Goal: Communication & Community: Answer question/provide support

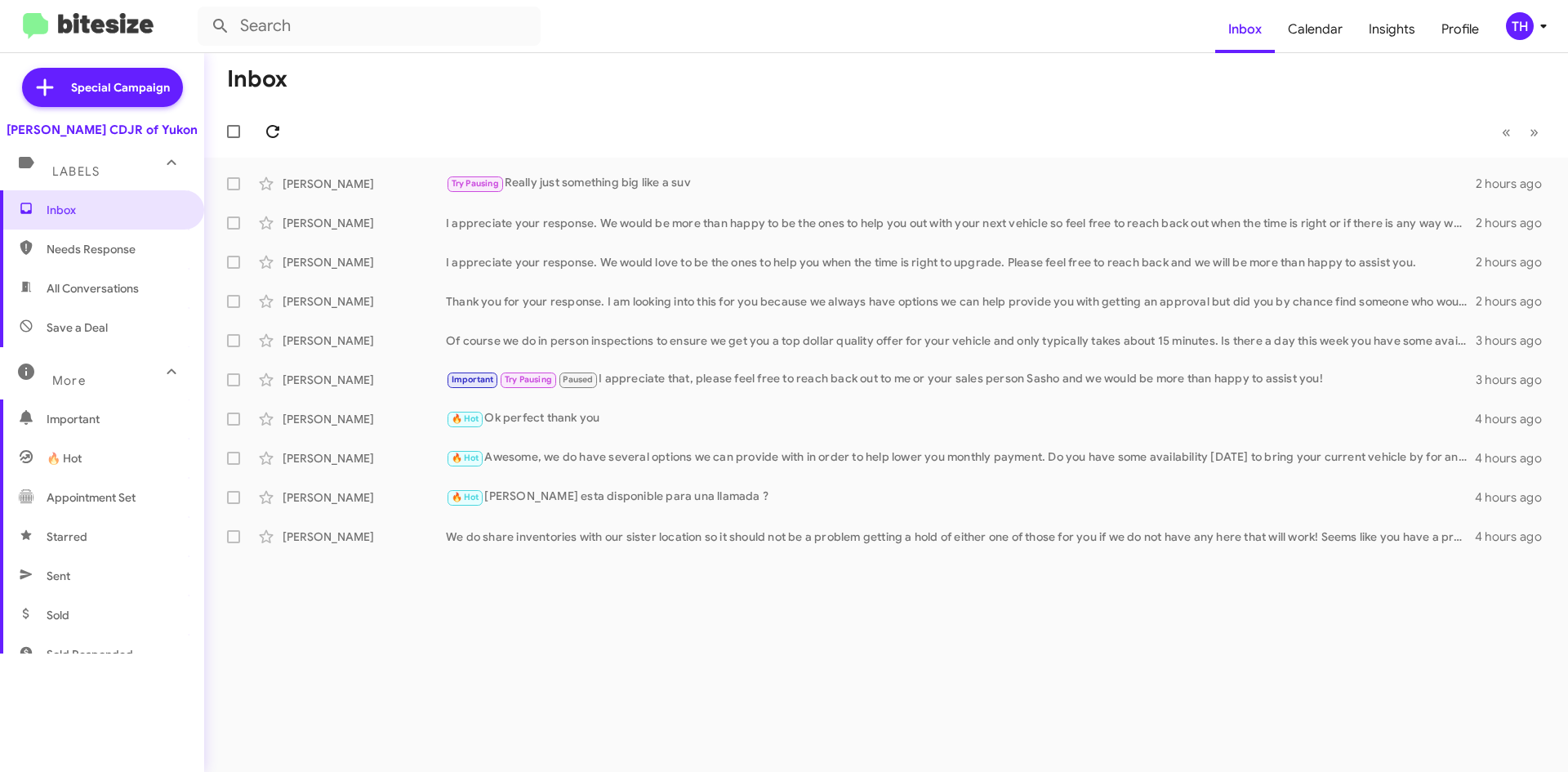
click at [273, 118] on button at bounding box center [273, 132] width 33 height 33
click at [785, 194] on div "[PERSON_NAME] Try Pausing Needs Response Maybe 200 2 minutes ago" at bounding box center [886, 184] width 1338 height 33
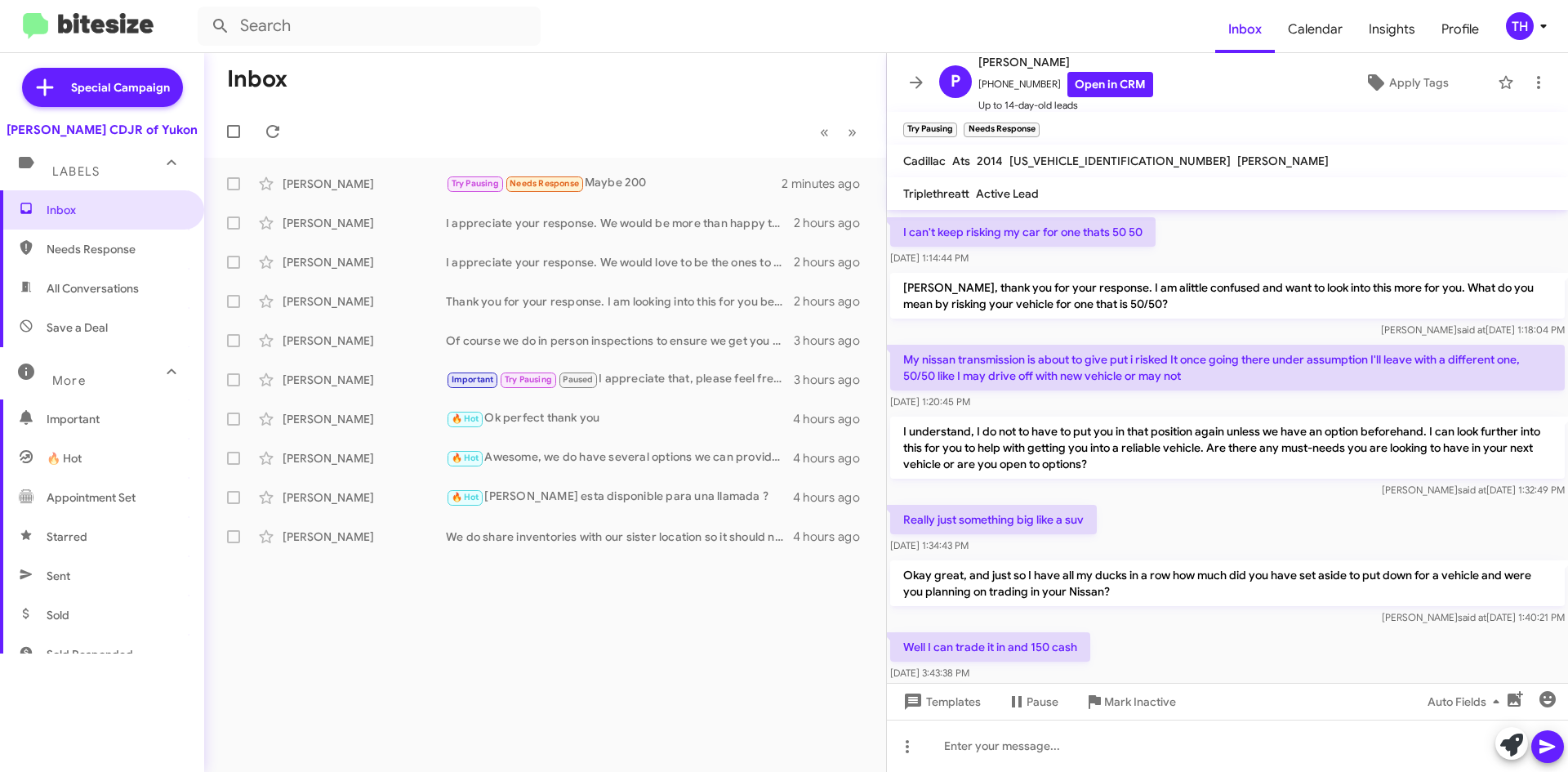
scroll to position [221, 0]
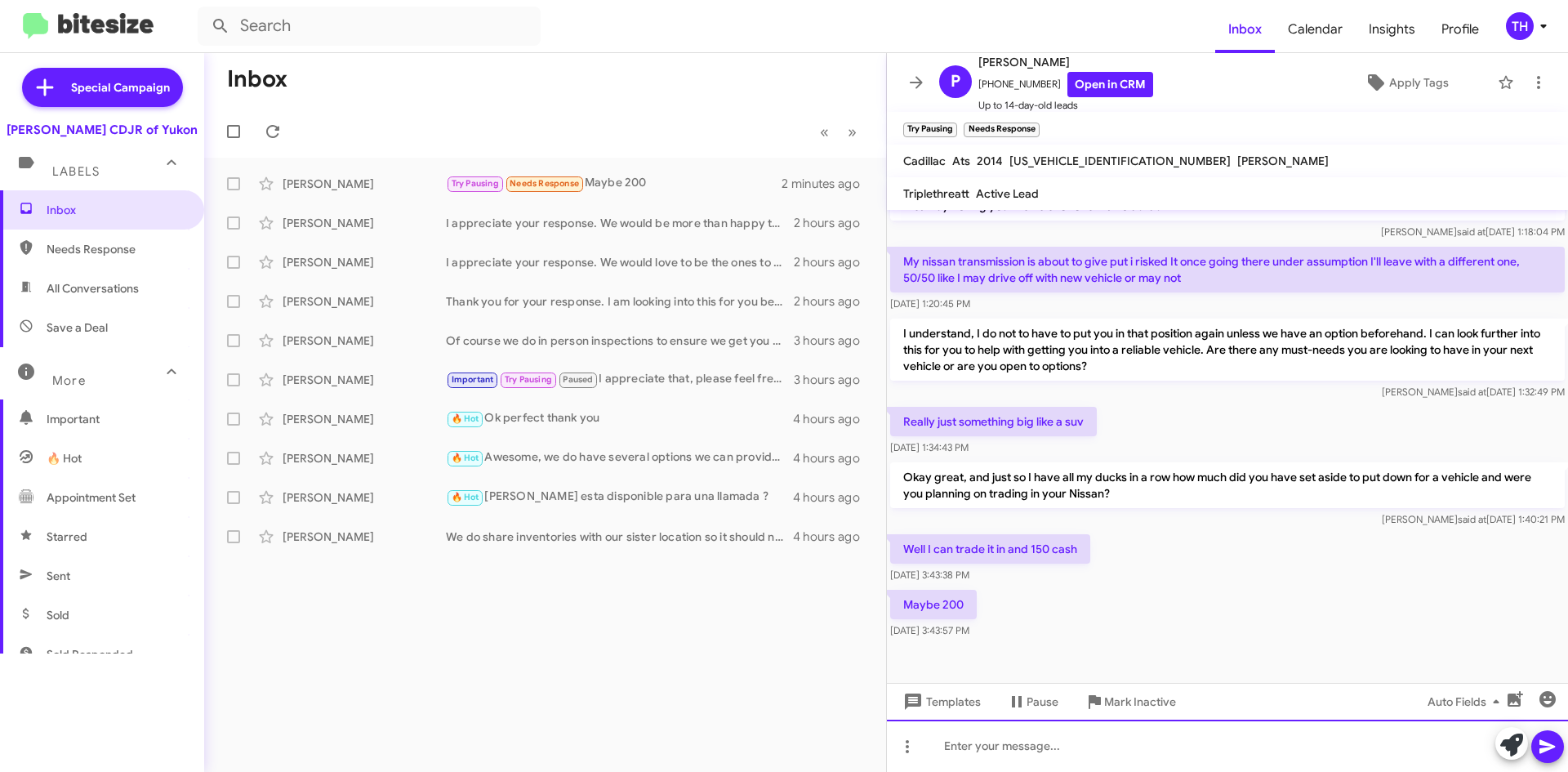
click at [1061, 758] on div at bounding box center [1227, 746] width 681 height 52
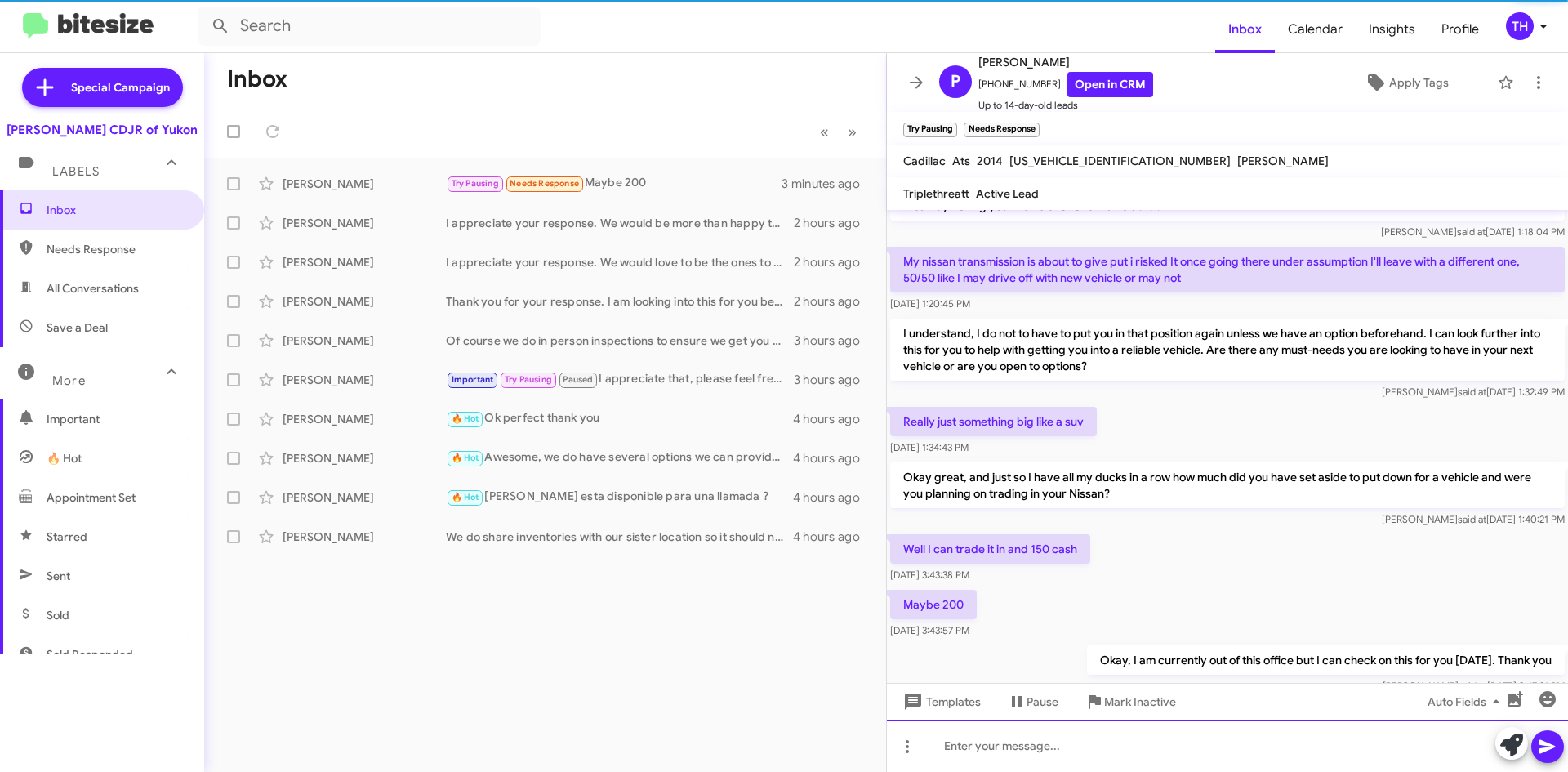
scroll to position [0, 0]
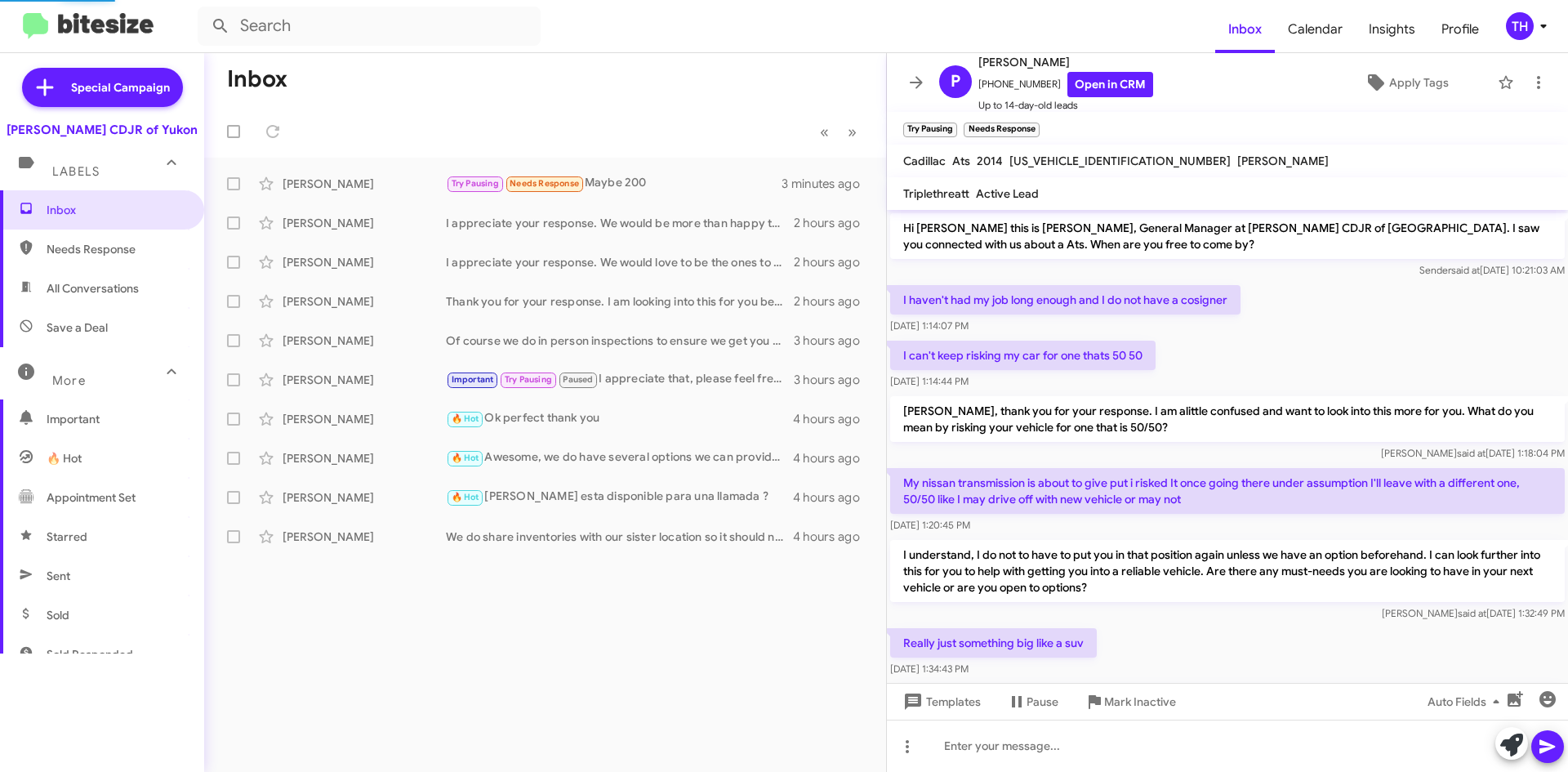
click at [695, 569] on div "Inbox « Previous » Next [PERSON_NAME] Try Pausing Needs Response Maybe 200 3 mi…" at bounding box center [545, 413] width 682 height 719
click at [911, 81] on icon at bounding box center [916, 83] width 20 height 20
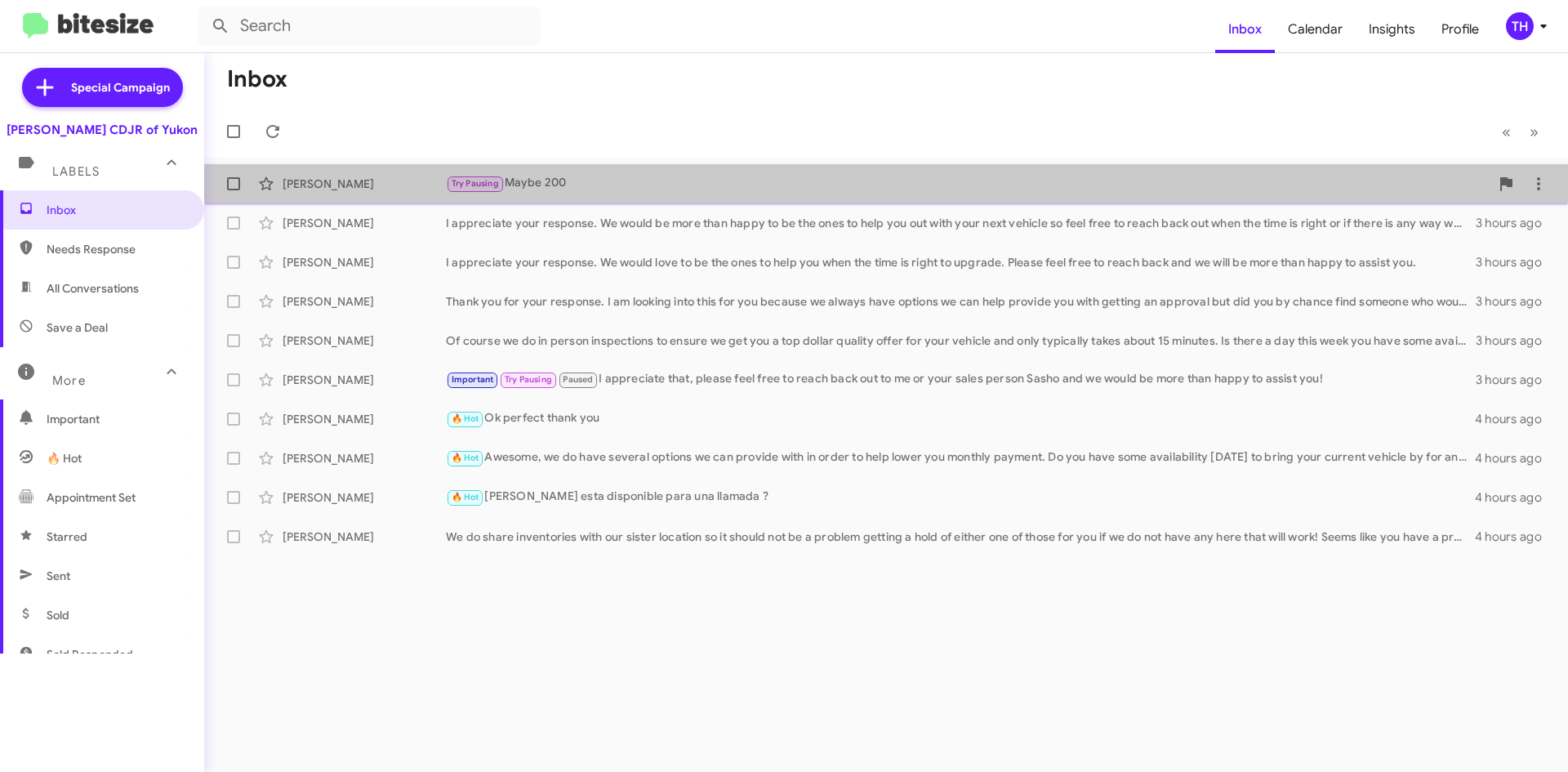
click at [629, 193] on div "Try Pausing Maybe 200" at bounding box center [968, 183] width 1044 height 19
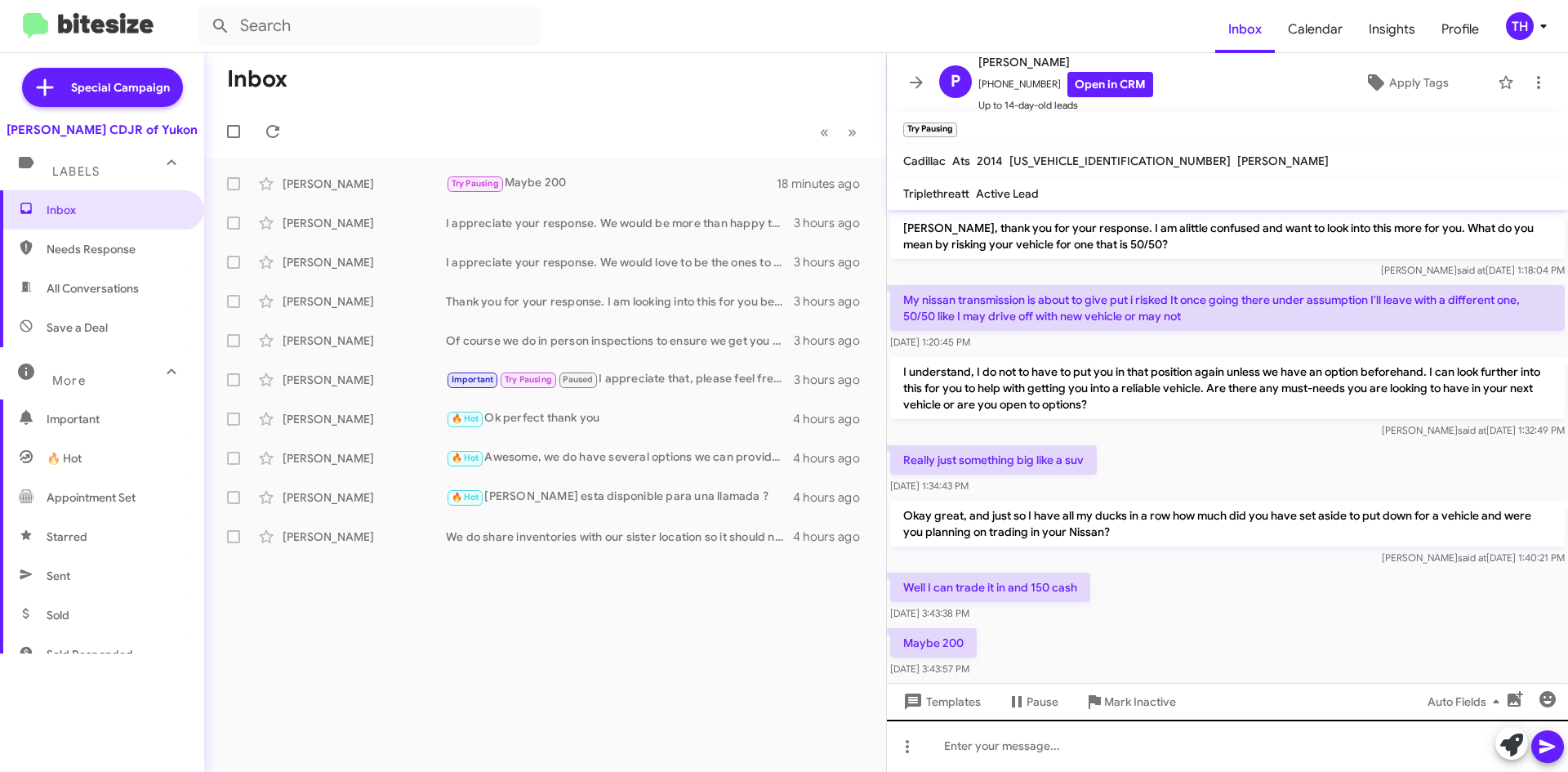
scroll to position [281, 0]
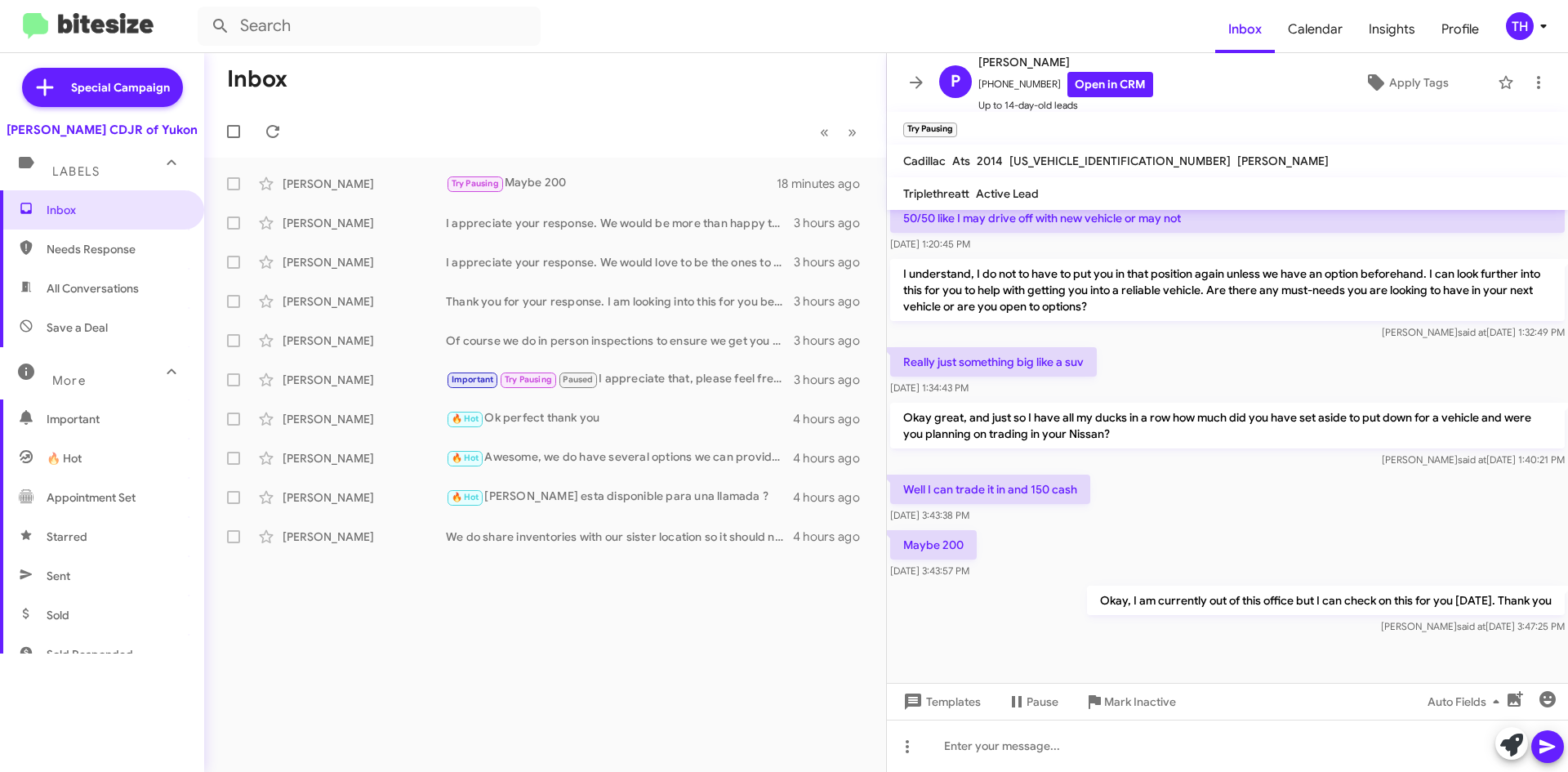
click at [735, 630] on div "Inbox « Previous » Next [PERSON_NAME] Try Pausing Maybe 200 18 minutes ago Jr […" at bounding box center [545, 413] width 682 height 719
click at [920, 76] on icon at bounding box center [916, 83] width 20 height 20
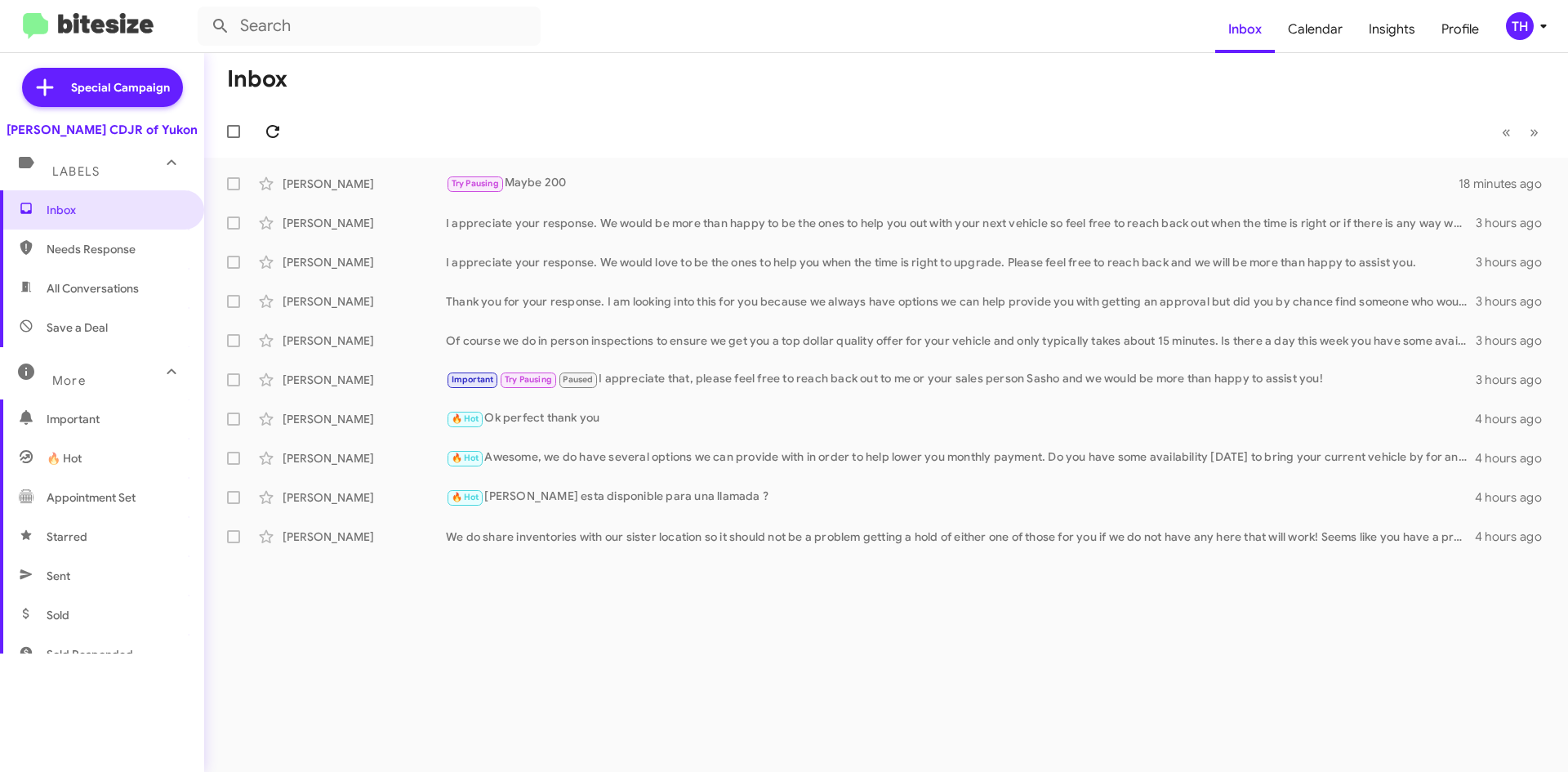
click at [283, 142] on button at bounding box center [273, 132] width 33 height 33
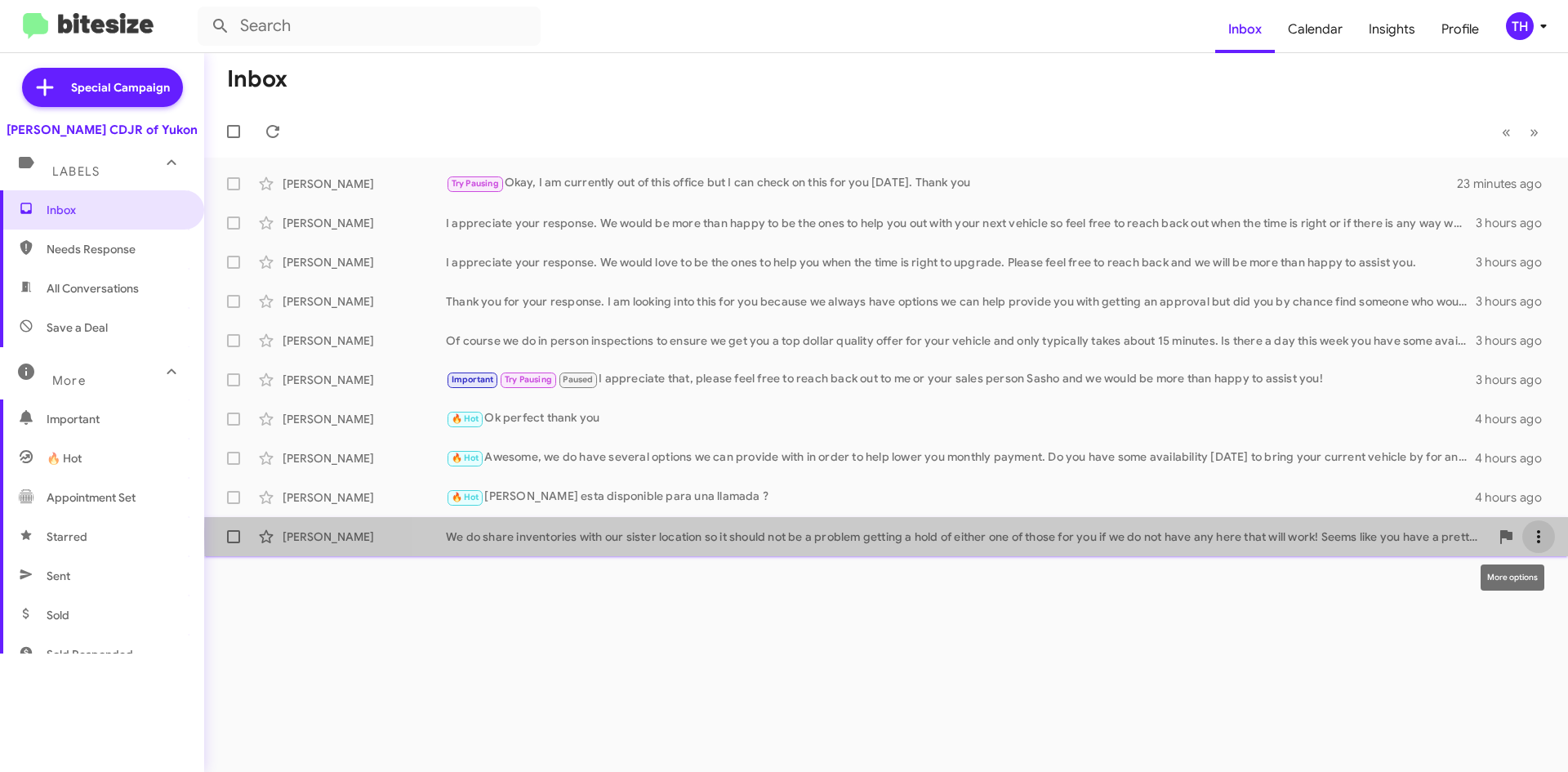
click at [1546, 534] on icon at bounding box center [1539, 537] width 20 height 20
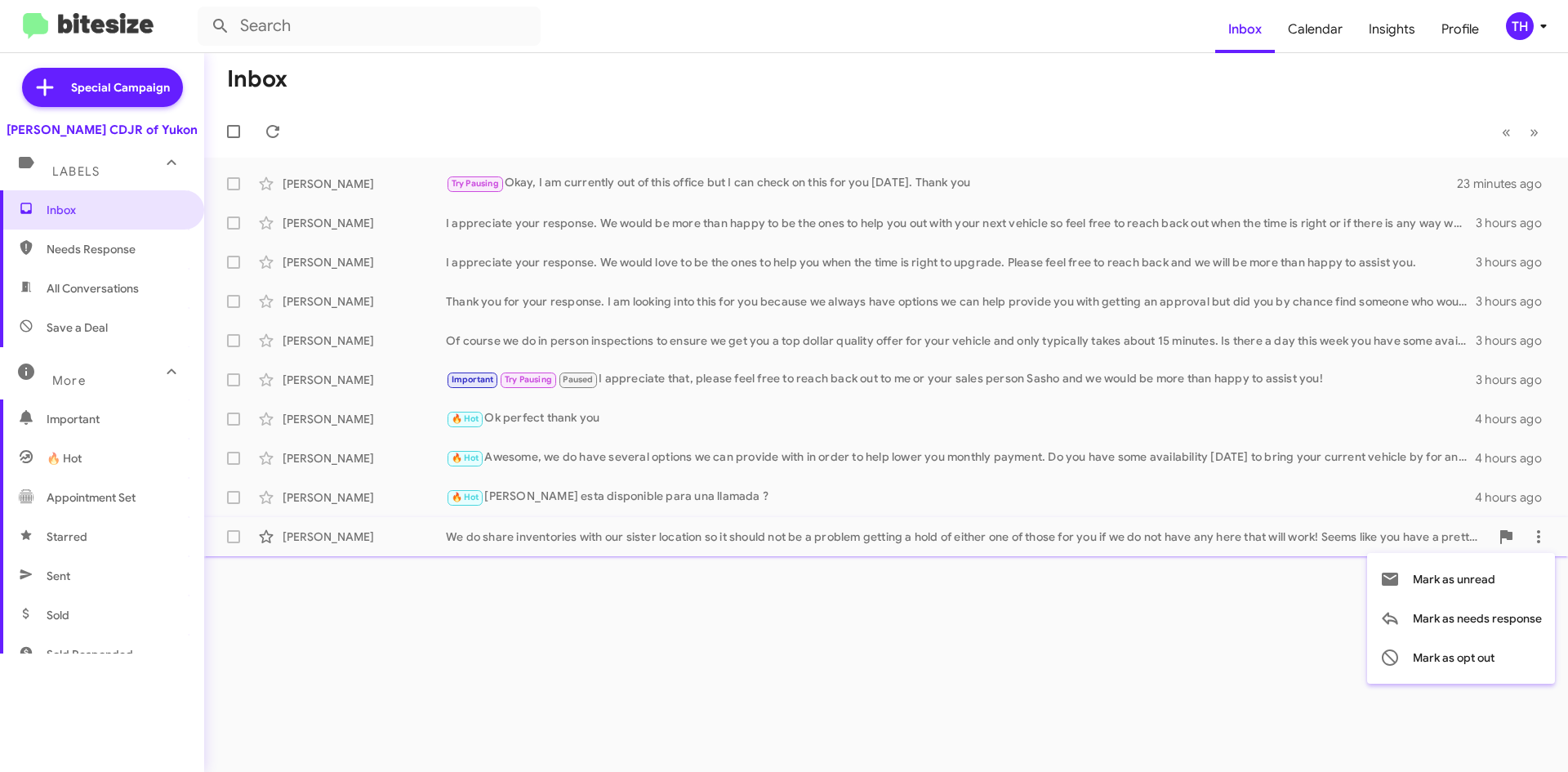
click at [1537, 498] on div at bounding box center [784, 386] width 1568 height 772
click at [1551, 485] on li at bounding box center [1539, 498] width 33 height 33
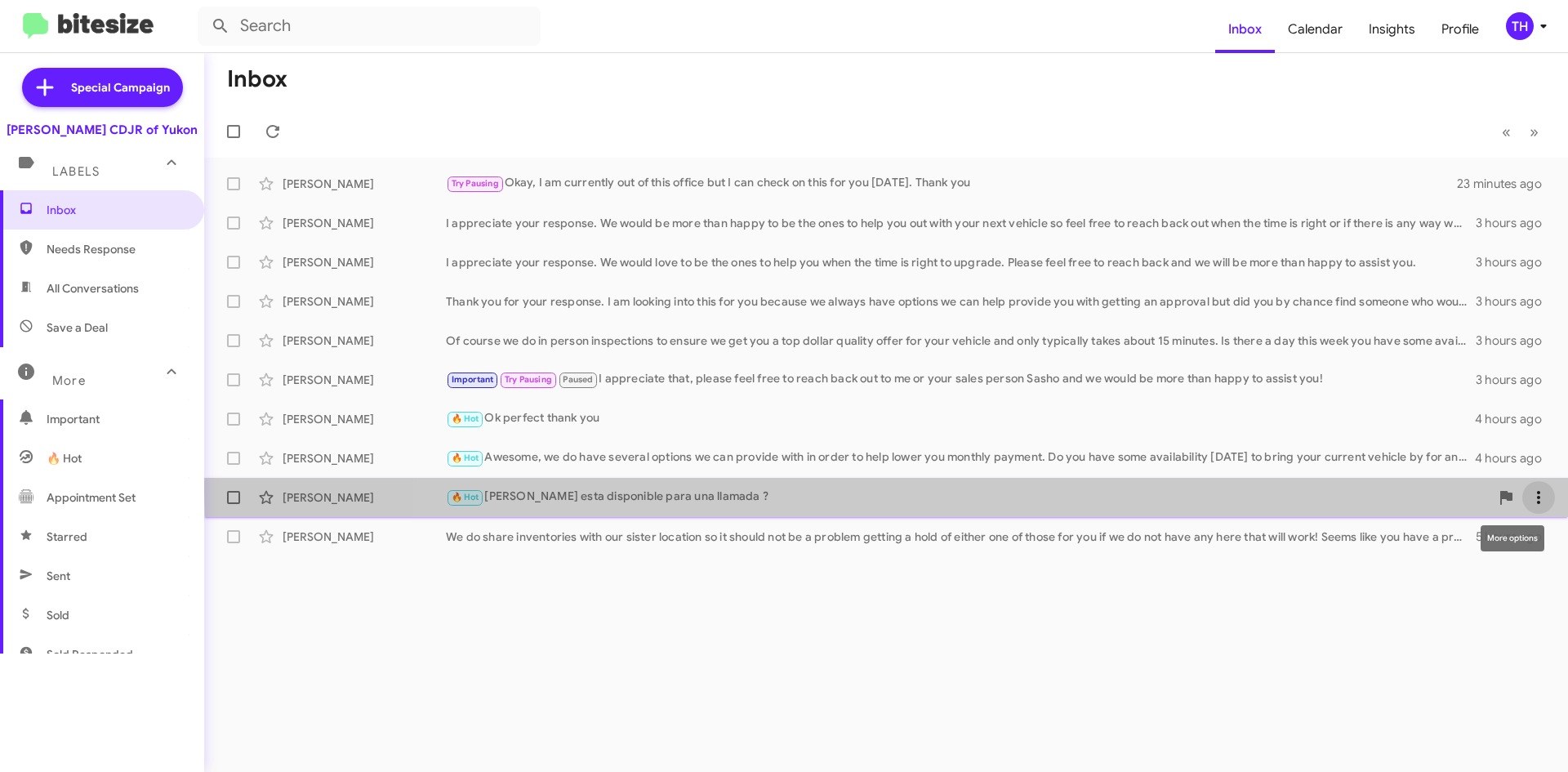
click at [1544, 489] on icon at bounding box center [1539, 498] width 20 height 20
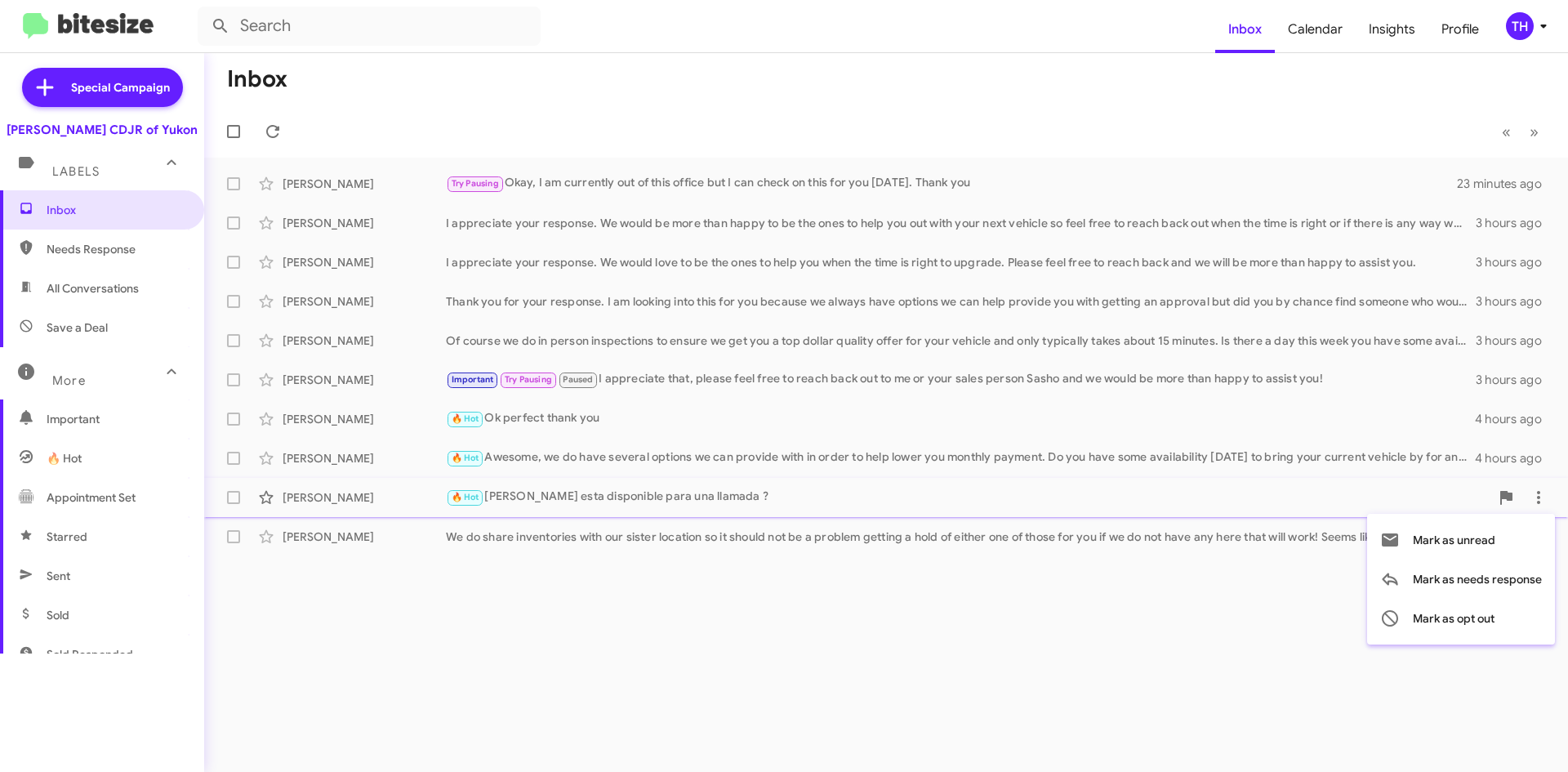
click at [1539, 459] on div at bounding box center [784, 386] width 1568 height 772
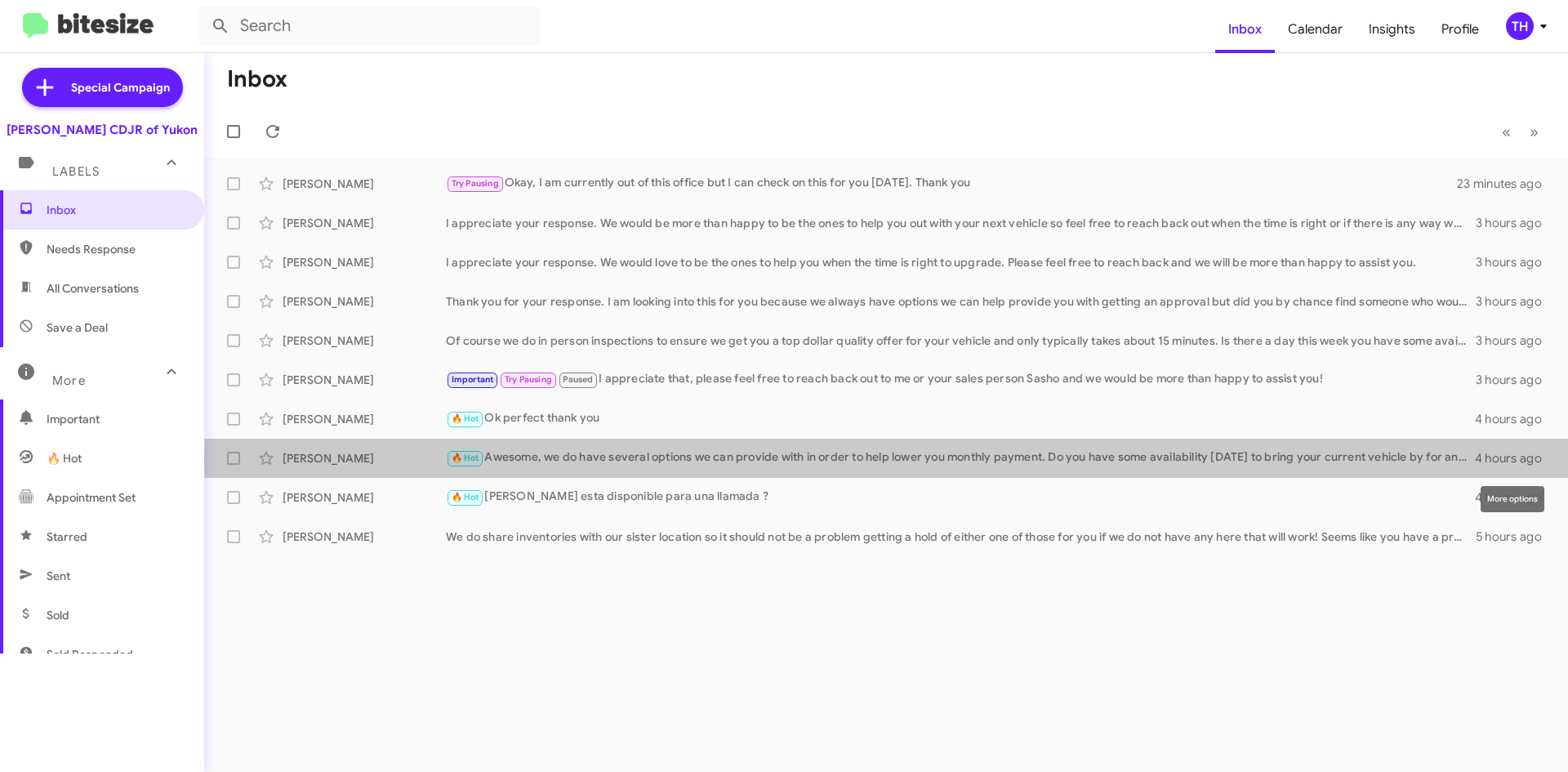
click at [0, 0] on icon at bounding box center [0, 0] width 0 height 0
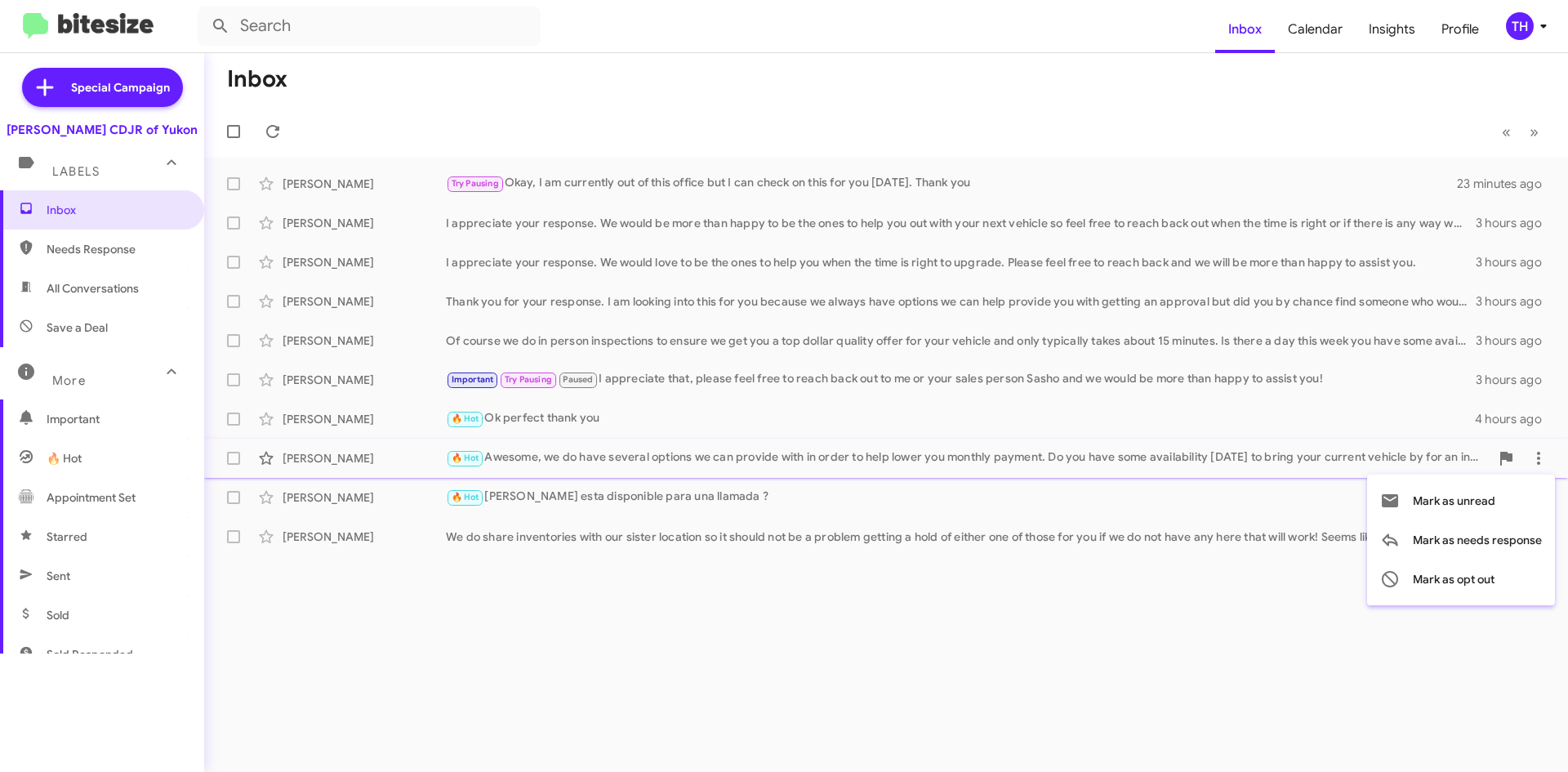
click at [1531, 425] on div at bounding box center [784, 386] width 1568 height 772
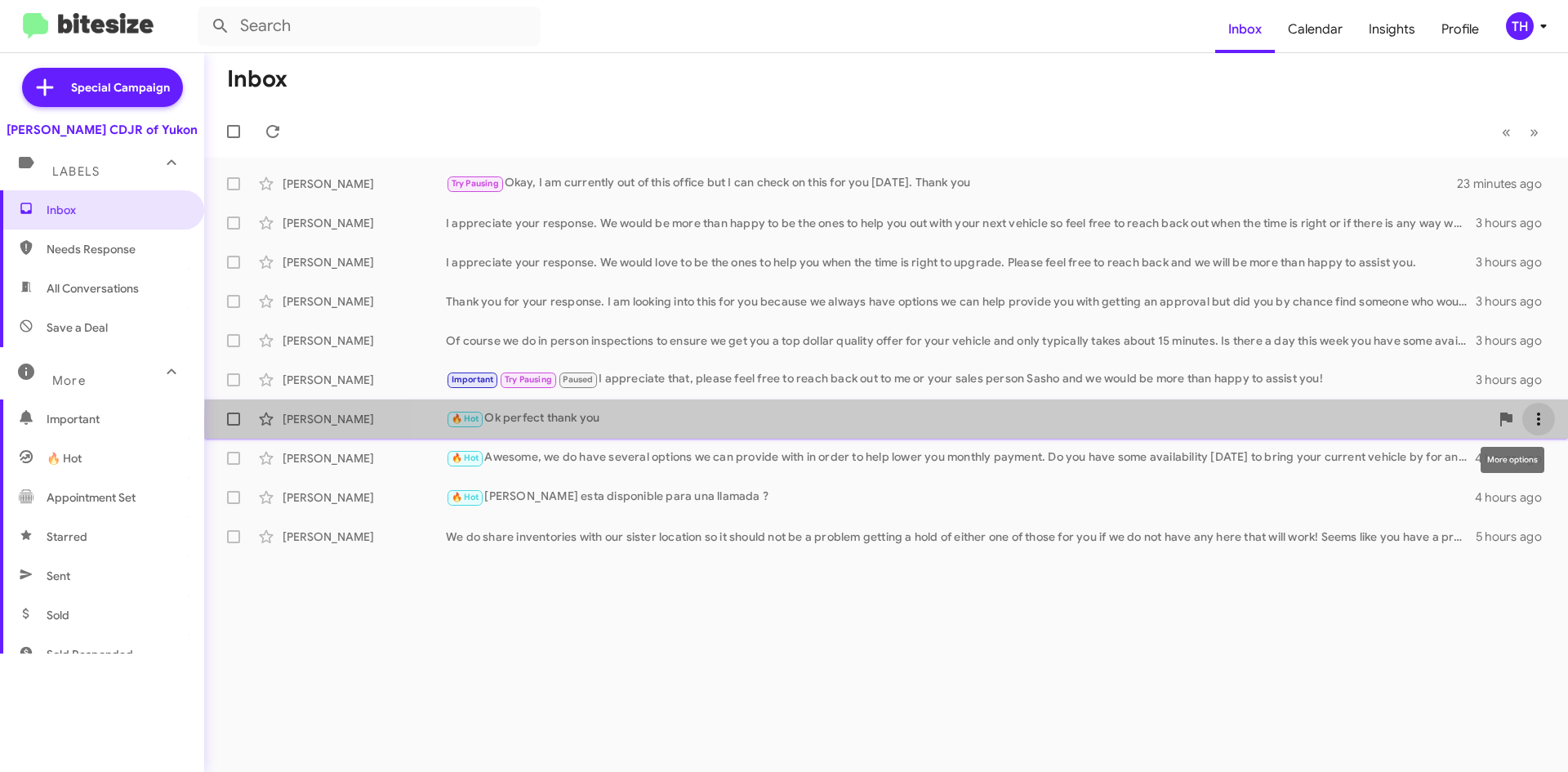
click at [1534, 424] on icon at bounding box center [1539, 419] width 20 height 20
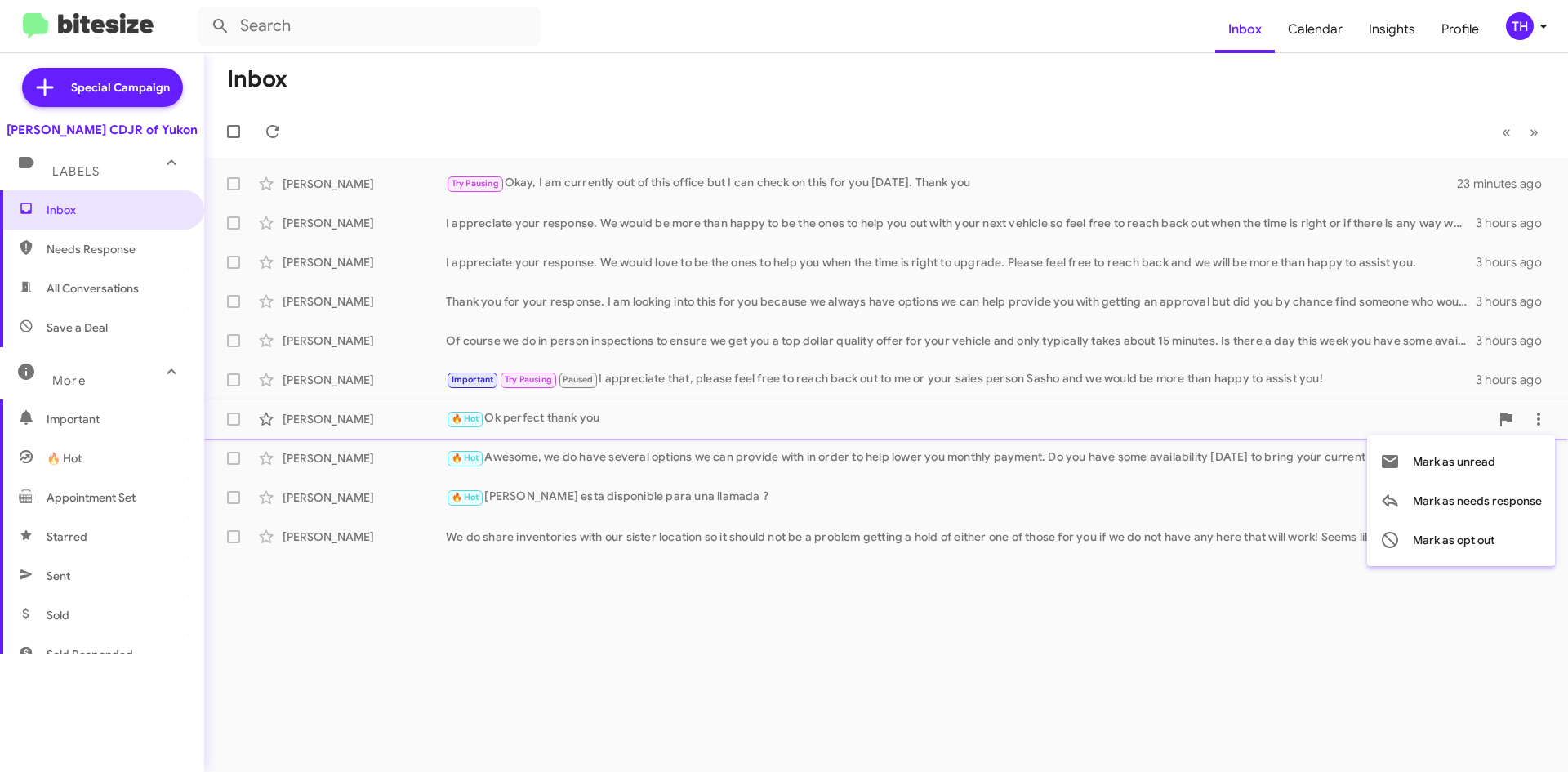
click at [1534, 390] on div at bounding box center [784, 386] width 1568 height 772
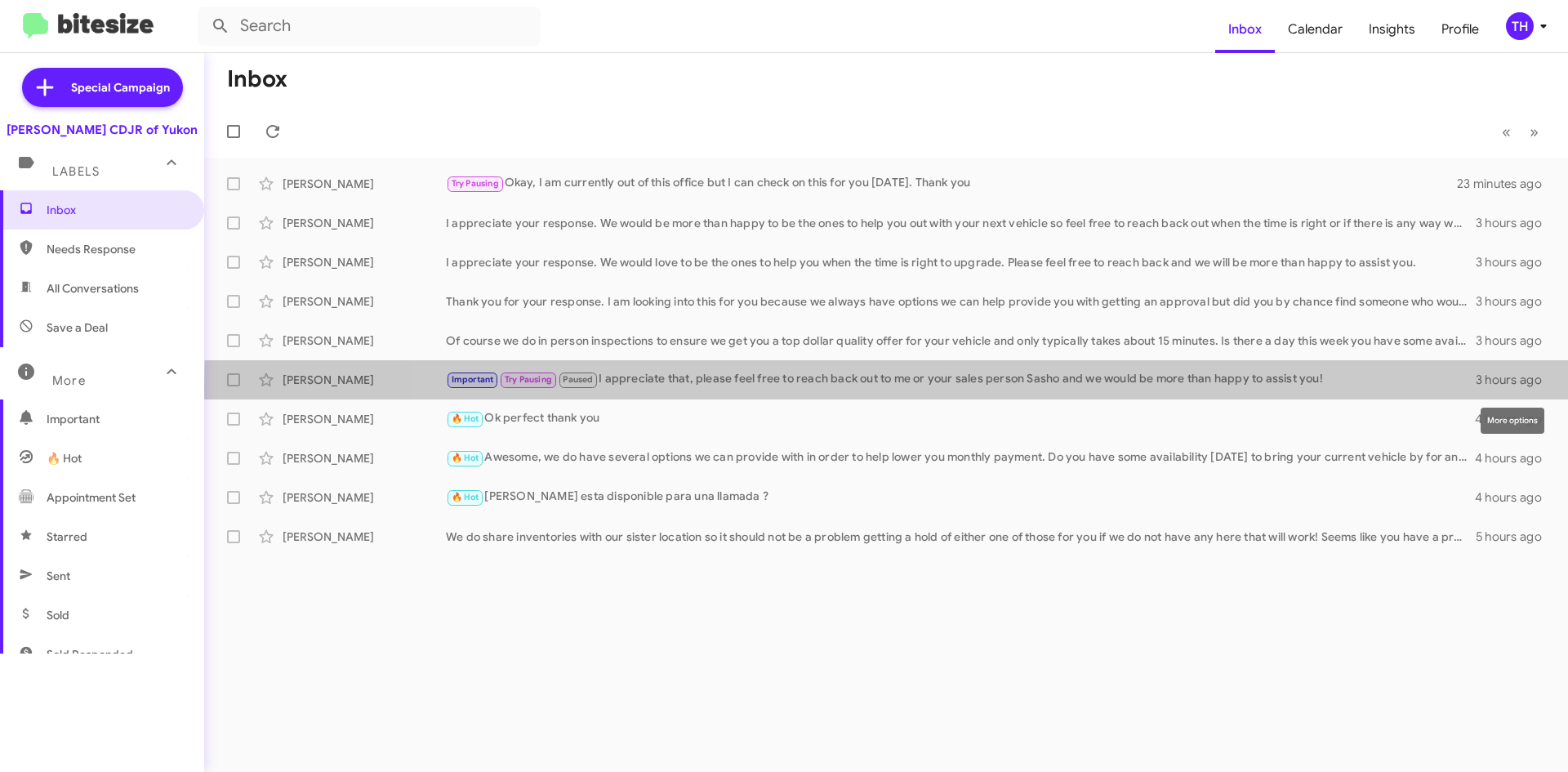
click at [0, 0] on button at bounding box center [0, 0] width 0 height 0
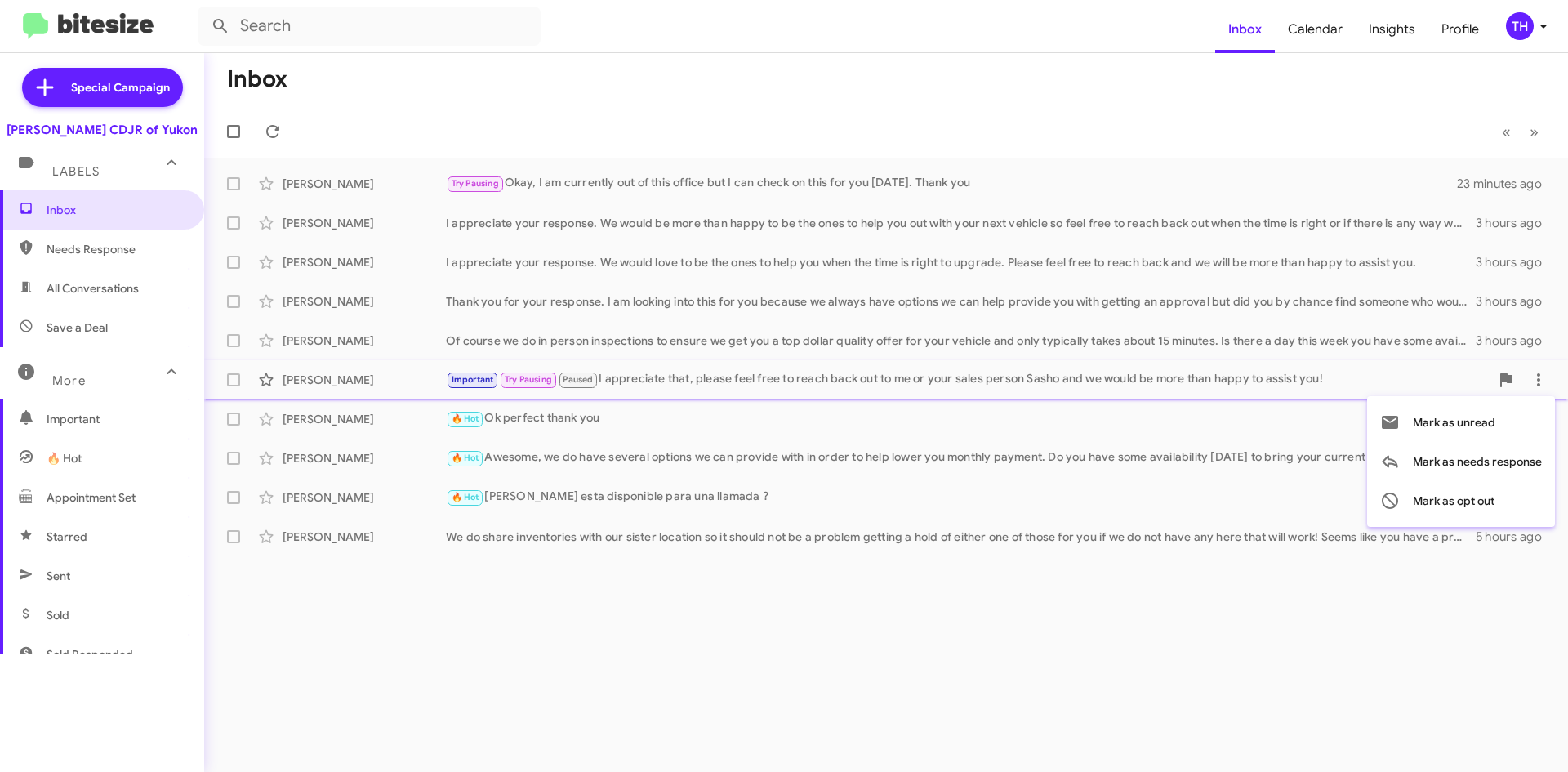
click at [1538, 355] on div at bounding box center [784, 386] width 1568 height 772
click at [1538, 345] on icon at bounding box center [1539, 341] width 3 height 13
click at [1539, 302] on div at bounding box center [784, 386] width 1568 height 772
click at [1539, 289] on button at bounding box center [1539, 301] width 33 height 33
click at [1541, 244] on div at bounding box center [784, 386] width 1568 height 772
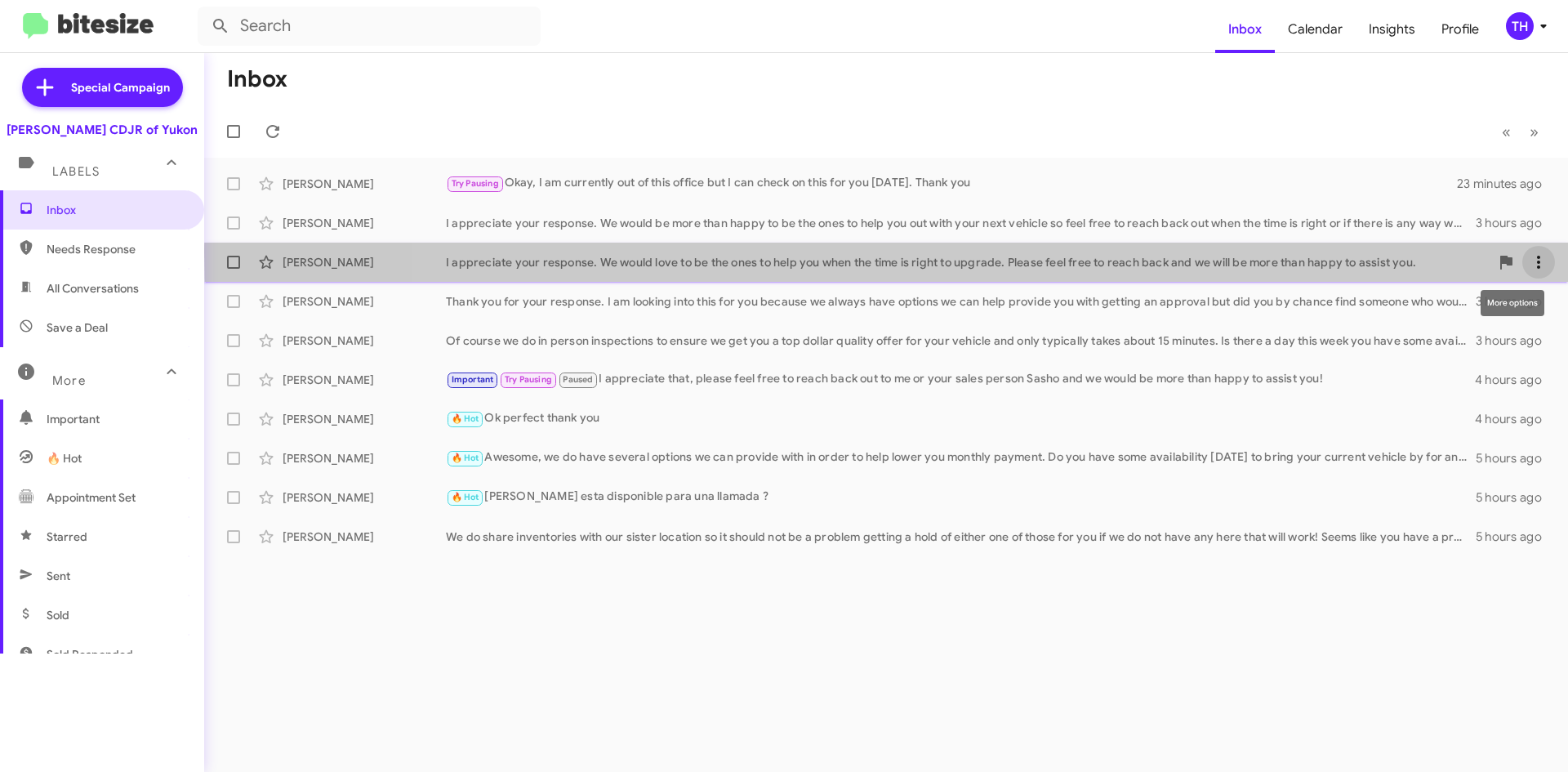
click at [1535, 252] on button at bounding box center [1539, 262] width 33 height 33
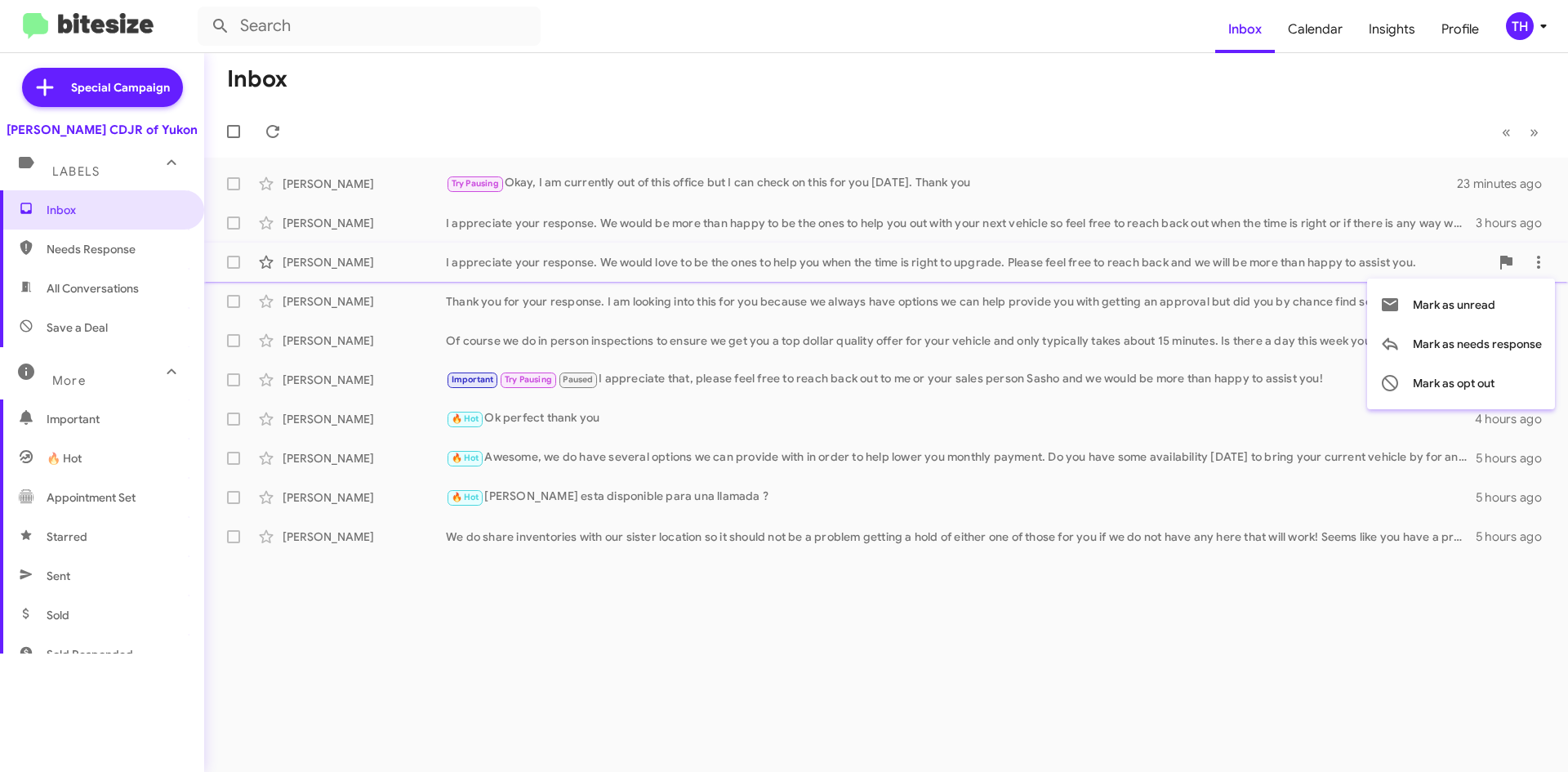
click at [1539, 218] on div at bounding box center [784, 386] width 1568 height 772
click at [0, 0] on icon at bounding box center [0, 0] width 0 height 0
